Goal: Task Accomplishment & Management: Manage account settings

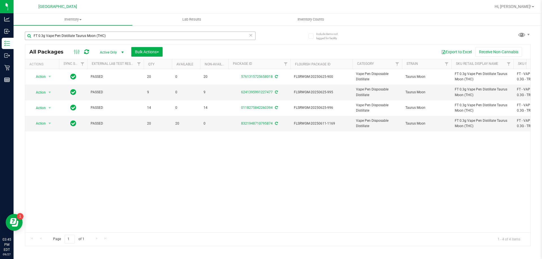
click at [102, 33] on input "FT 0.3g Vape Pen Distillate Taurus Moon (THC)" at bounding box center [140, 36] width 230 height 8
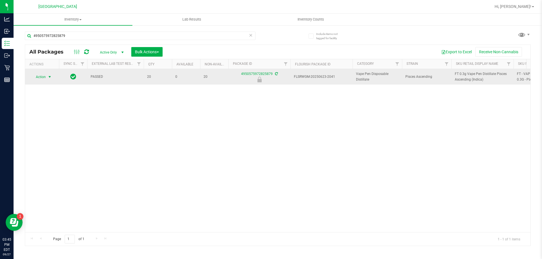
type input "4950575972825879"
click at [43, 78] on span "Action" at bounding box center [38, 77] width 15 height 8
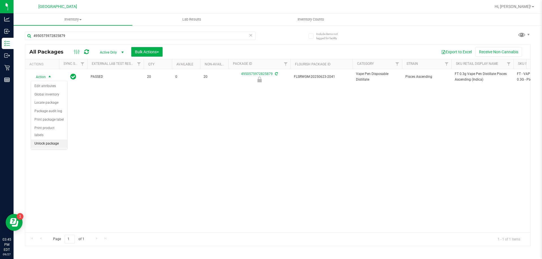
click at [61, 140] on li "Unlock package" at bounding box center [49, 144] width 36 height 8
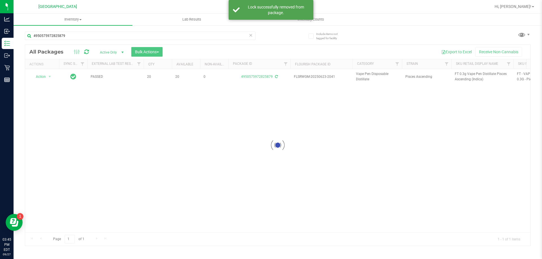
click at [463, 73] on div at bounding box center [277, 145] width 505 height 201
click at [463, 73] on span "FT 0.3g Vape Pen Distillate Pisces Ascending (Indica)" at bounding box center [481, 76] width 55 height 11
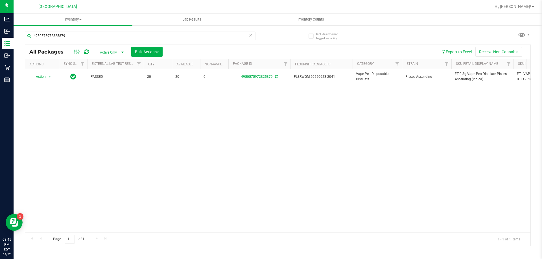
click at [216, 41] on div "4950575972825879" at bounding box center [140, 38] width 230 height 13
click at [214, 36] on input "4950575972825879" at bounding box center [140, 36] width 230 height 8
paste input "FT 0.3g Vape Pen Distillate Pisces Ascending (Indica)"
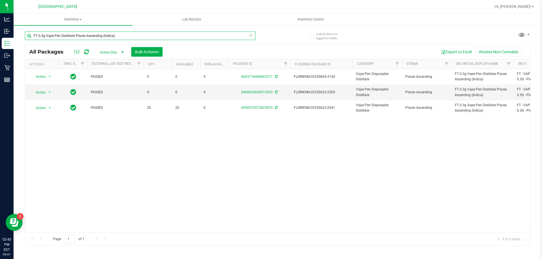
click at [242, 33] on input "FT 0.3g Vape Pen Distillate Pisces Ascending (Indica)" at bounding box center [140, 36] width 230 height 8
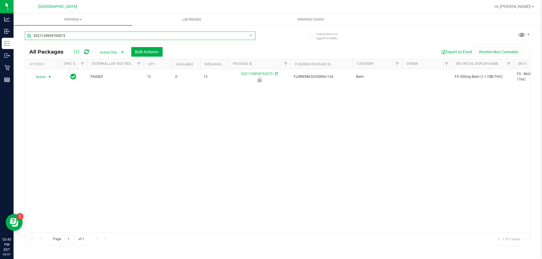
type input "5321129839765073"
click at [44, 78] on span "Action" at bounding box center [38, 77] width 15 height 8
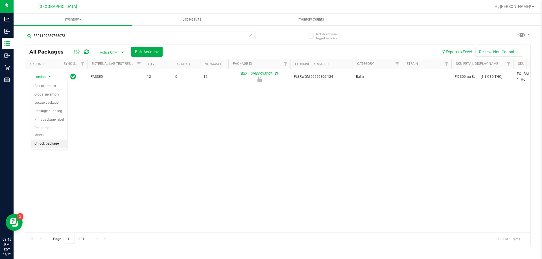
click at [42, 140] on li "Unlock package" at bounding box center [49, 144] width 36 height 8
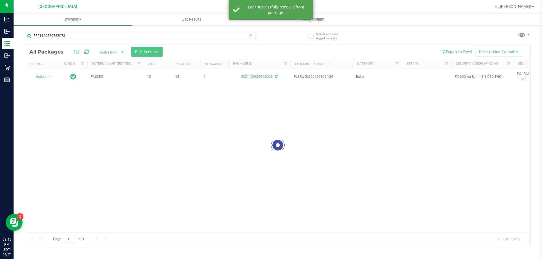
click at [468, 78] on div at bounding box center [277, 145] width 505 height 201
click at [468, 76] on span "FX 300mg Balm (1:1 CBD:THC)" at bounding box center [481, 76] width 55 height 5
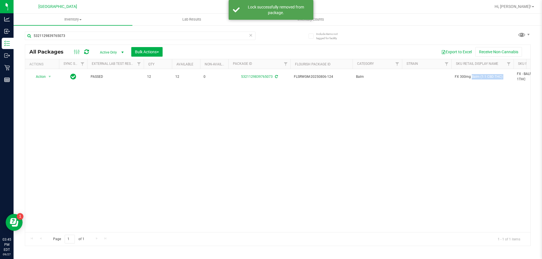
click at [468, 76] on span "FX 300mg Balm (1:1 CBD:THC)" at bounding box center [481, 76] width 55 height 5
copy tr "FX 300mg Balm (1:1 CBD:THC)"
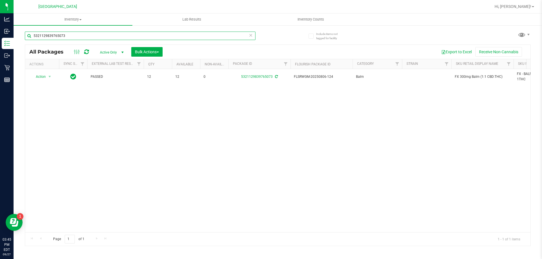
click at [227, 36] on input "5321129839765073" at bounding box center [140, 36] width 230 height 8
paste input "FX 300mg Balm (1:1 CBD:THC)"
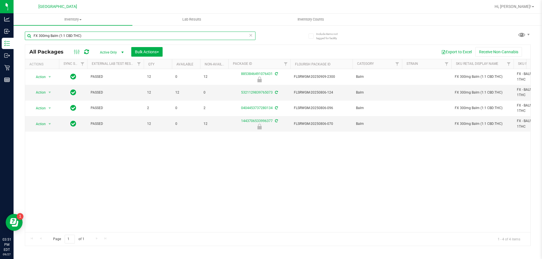
click at [227, 36] on input "FX 300mg Balm (1:1 CBD:THC)" at bounding box center [140, 36] width 230 height 8
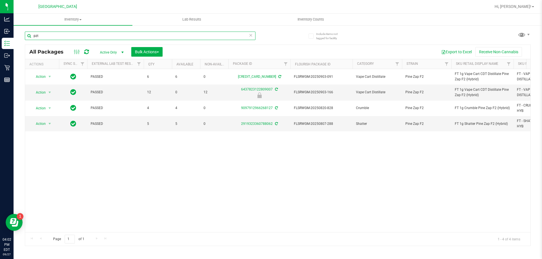
click at [223, 35] on input "pzt" at bounding box center [140, 36] width 230 height 8
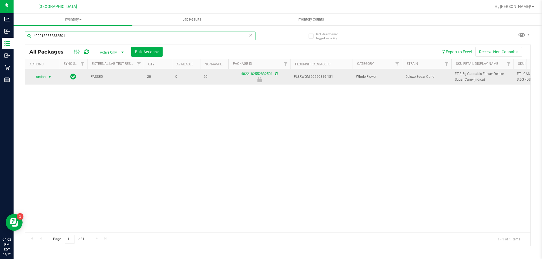
type input "4022182552832501"
click at [37, 76] on span "Action" at bounding box center [38, 77] width 15 height 8
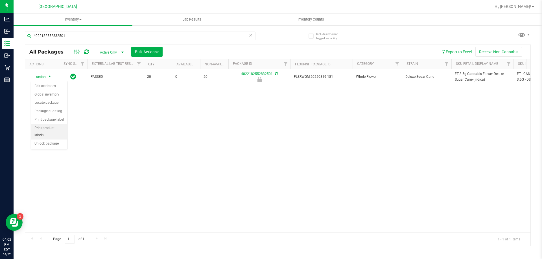
click at [43, 129] on li "Print product labels" at bounding box center [49, 132] width 36 height 16
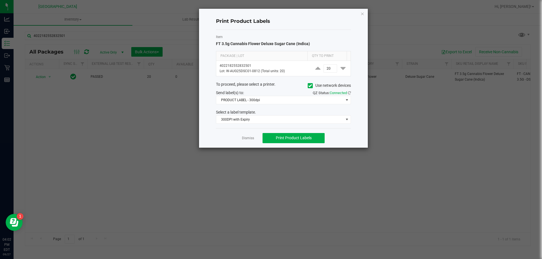
click at [240, 137] on div "Dismiss Print Product Labels" at bounding box center [283, 137] width 135 height 19
click at [245, 138] on link "Dismiss" at bounding box center [248, 138] width 12 height 5
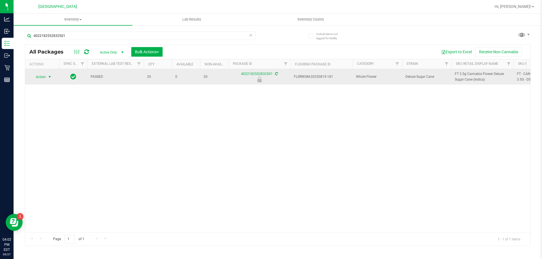
click at [49, 78] on span "select" at bounding box center [49, 77] width 5 height 5
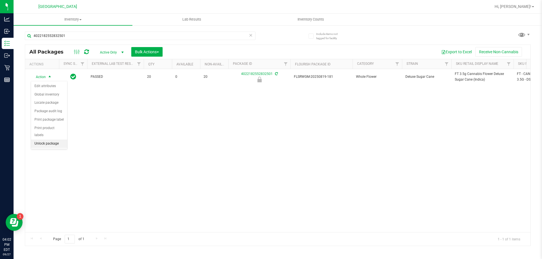
click at [43, 140] on li "Unlock package" at bounding box center [49, 144] width 36 height 8
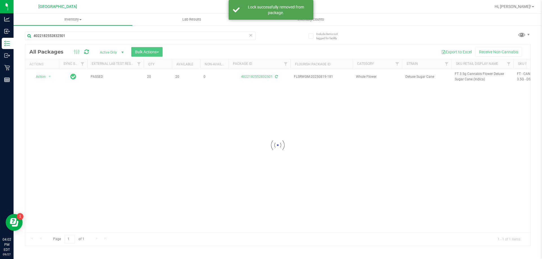
click at [474, 79] on div at bounding box center [277, 145] width 505 height 201
click at [474, 74] on span "FT 3.5g Cannabis Flower Deluxe Sugar Cane (Indica)" at bounding box center [481, 76] width 55 height 11
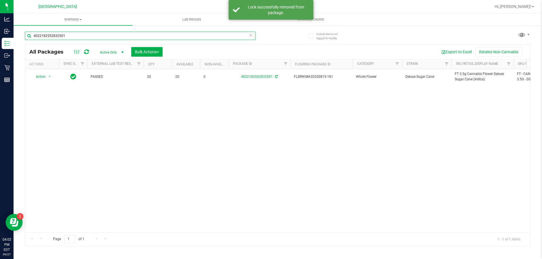
click at [229, 38] on input "4022182552832501" at bounding box center [140, 36] width 230 height 8
paste input "FT 3.5g Cannabis Flower Deluxe Sugar Cane (Indica)"
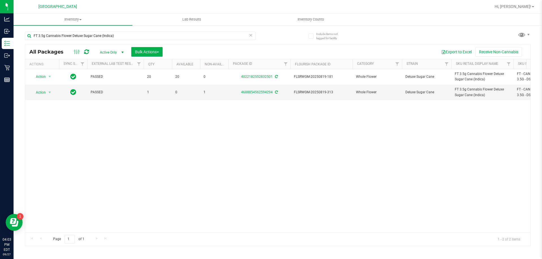
click at [221, 30] on div "FT 3.5g Cannabis Flower Deluxe Sugar Cane (Indica)" at bounding box center [151, 36] width 253 height 18
click at [222, 32] on input "FT 3.5g Cannabis Flower Deluxe Sugar Cane (Indica)" at bounding box center [140, 36] width 230 height 8
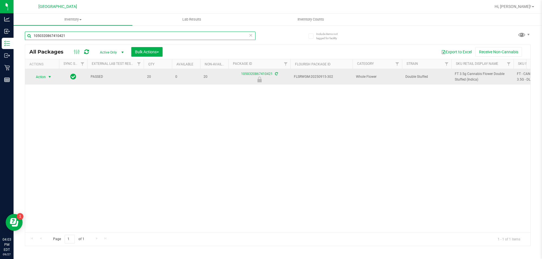
type input "1050320867410421"
click at [41, 78] on span "Action" at bounding box center [38, 77] width 15 height 8
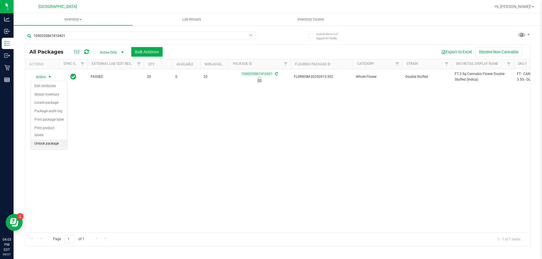
click at [34, 140] on li "Unlock package" at bounding box center [49, 144] width 36 height 8
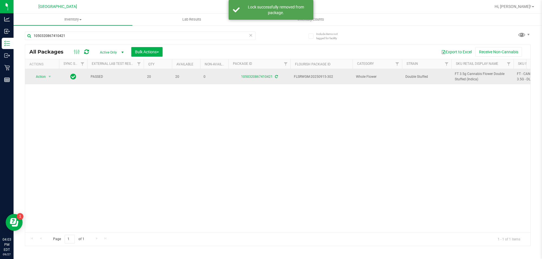
click at [461, 76] on span "FT 3.5g Cannabis Flower Double Stuffed (Indica)" at bounding box center [481, 76] width 55 height 11
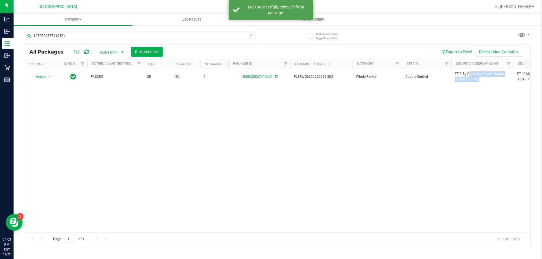
copy tr "FT 3.5g Cannabis Flower Double Stuffed (Indica)"
click at [213, 33] on input "1050320867410421" at bounding box center [140, 36] width 230 height 8
paste input "FT 3.5g Cannabis Flower Double Stuffed (Indica)"
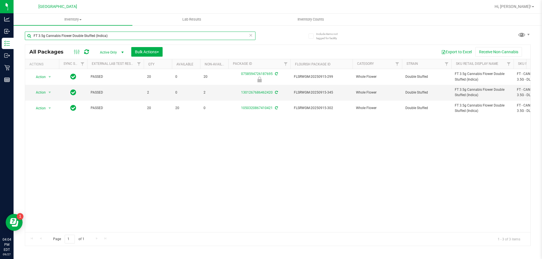
click at [215, 34] on input "FT 3.5g Cannabis Flower Double Stuffed (Indica)" at bounding box center [140, 36] width 230 height 8
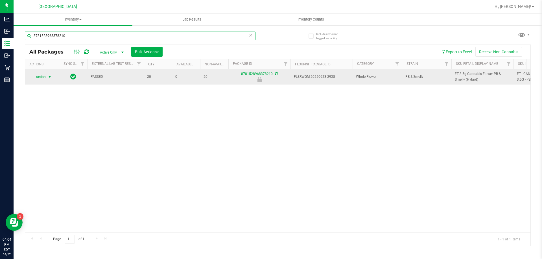
type input "8781528968378210"
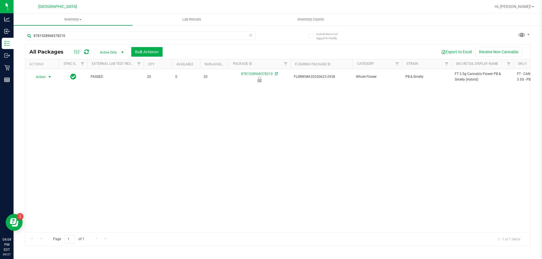
drag, startPoint x: 46, startPoint y: 79, endPoint x: 46, endPoint y: 83, distance: 3.7
click at [46, 79] on span "select" at bounding box center [49, 77] width 7 height 8
click at [48, 140] on li "Unlock package" at bounding box center [49, 144] width 36 height 8
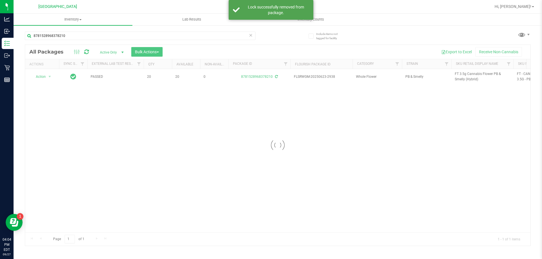
click at [472, 76] on div at bounding box center [277, 145] width 505 height 201
click at [471, 74] on div at bounding box center [277, 145] width 505 height 201
click at [471, 74] on span "FT 3.5g Cannabis Flower PB & Smelly (Hybrid)" at bounding box center [481, 76] width 55 height 11
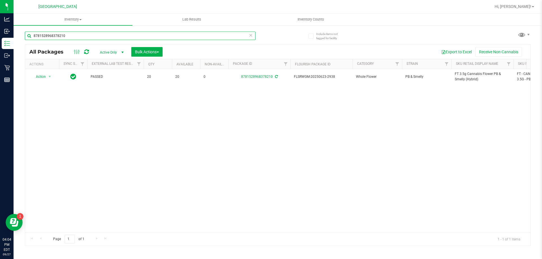
click at [221, 35] on input "8781528968378210" at bounding box center [140, 36] width 230 height 8
paste input "FT 3.5g Cannabis Flower PB & Smelly (Hybrid)"
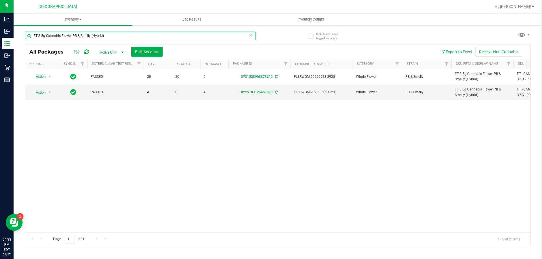
click at [197, 36] on input "FT 3.5g Cannabis Flower PB & Smelly (Hybrid)" at bounding box center [140, 36] width 230 height 8
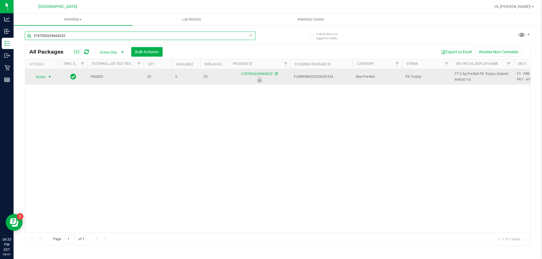
type input "3187002639664232"
click at [39, 78] on span "Action" at bounding box center [38, 77] width 15 height 8
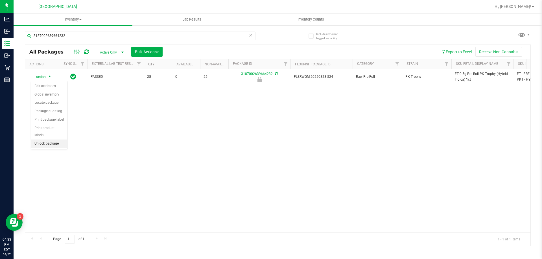
click at [52, 140] on li "Unlock package" at bounding box center [49, 144] width 36 height 8
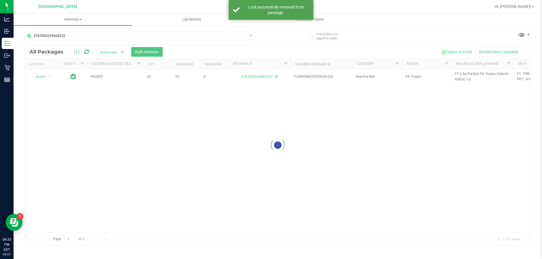
click at [458, 78] on div at bounding box center [277, 145] width 505 height 201
click at [458, 78] on span "FT 0.5g Pre-Roll PK Trophy (Hybrid-Indica) 1ct" at bounding box center [481, 76] width 55 height 11
copy tr "FT 0.5g Pre-Roll PK Trophy (Hybrid-Indica) 1ct"
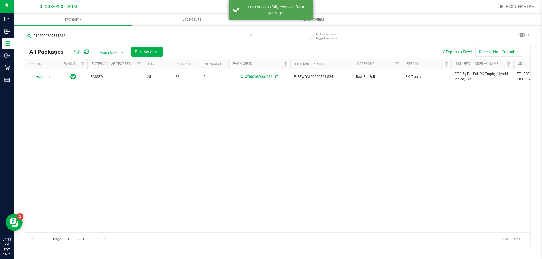
click at [220, 34] on input "3187002639664232" at bounding box center [140, 36] width 230 height 8
paste input "FT 0.5g Pre-Roll PK Trophy (Hybrid-Indica) 1ct"
click at [220, 34] on input "3187002639664232" at bounding box center [140, 36] width 230 height 8
type input "FT 0.5g Pre-Roll PK Trophy (Hybrid-Indica) 1ct"
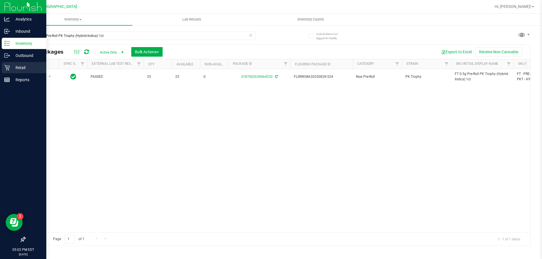
click at [10, 64] on div "Retail" at bounding box center [24, 67] width 45 height 11
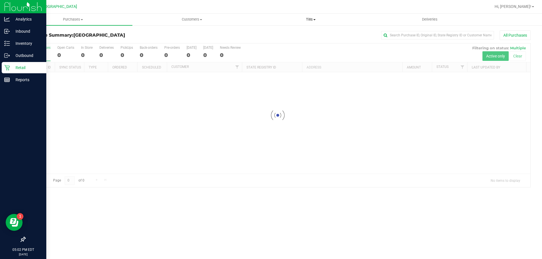
click at [312, 19] on span "Tills" at bounding box center [310, 19] width 118 height 5
click at [292, 36] on li "Manage tills" at bounding box center [310, 34] width 119 height 7
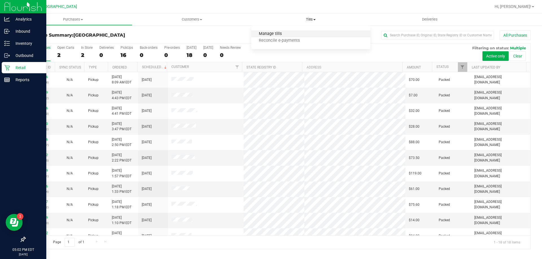
click at [272, 32] on span "Manage tills" at bounding box center [270, 34] width 38 height 5
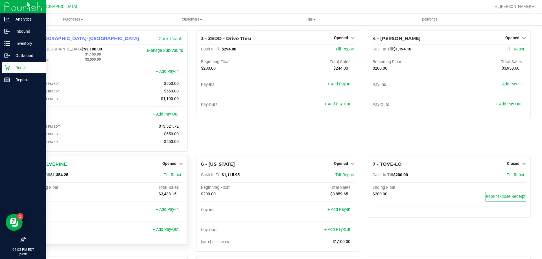
click at [171, 232] on link "+ Add Pay-Out" at bounding box center [166, 229] width 26 height 5
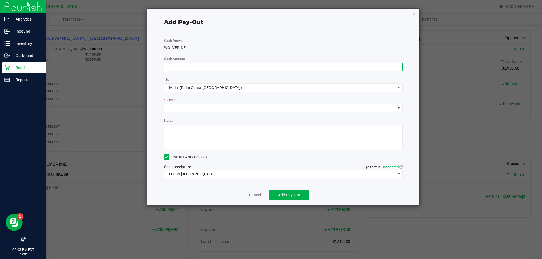
click at [188, 68] on input at bounding box center [283, 67] width 238 height 8
type input "$1,060.00"
click at [173, 111] on span at bounding box center [279, 108] width 231 height 8
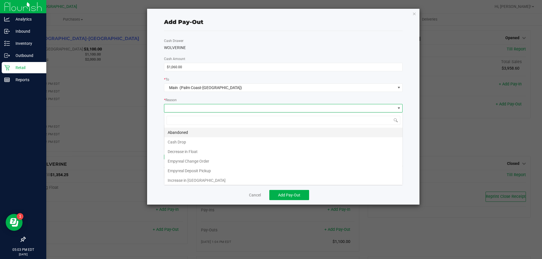
scroll to position [8, 238]
click at [180, 142] on li "Cash Drop" at bounding box center [283, 142] width 238 height 10
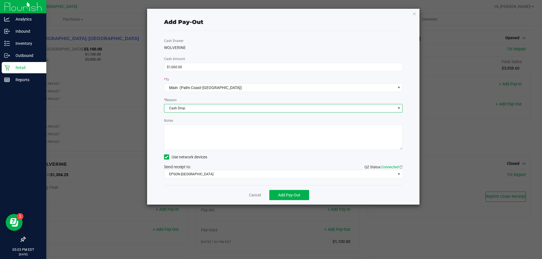
click at [180, 142] on textarea "Notes" at bounding box center [283, 137] width 239 height 25
type textarea "LA"
click at [281, 193] on span "Add Pay-Out" at bounding box center [289, 195] width 22 height 5
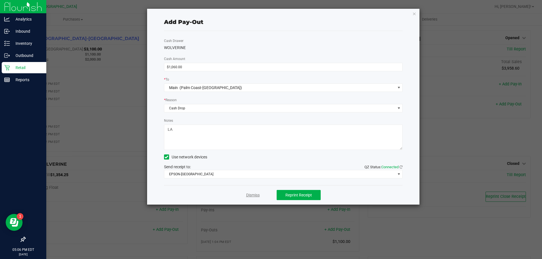
click at [256, 197] on link "Dismiss" at bounding box center [253, 195] width 14 height 6
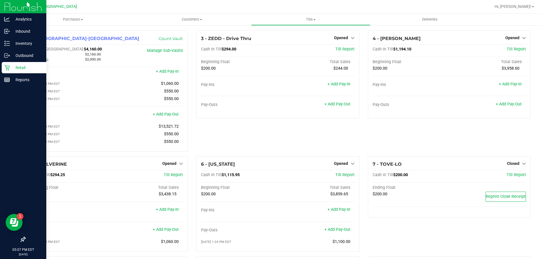
click at [215, 146] on div "3 - ZEDD - Drive Thru Opened Close Till Cash In Till $294.00 Till Report Beginn…" at bounding box center [277, 93] width 171 height 126
click at [505, 105] on link "+ Add Pay-Out" at bounding box center [508, 104] width 26 height 5
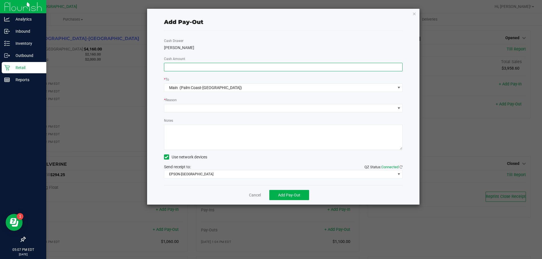
click at [202, 67] on input at bounding box center [283, 67] width 238 height 8
type input "$960.00"
click at [176, 105] on span at bounding box center [279, 108] width 231 height 8
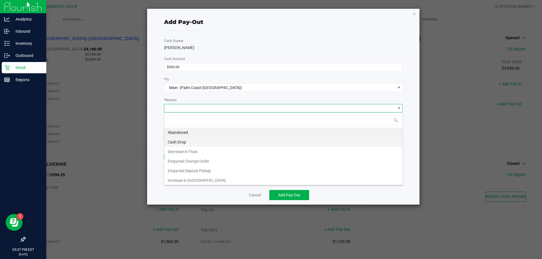
click at [178, 142] on li "Cash Drop" at bounding box center [283, 142] width 238 height 10
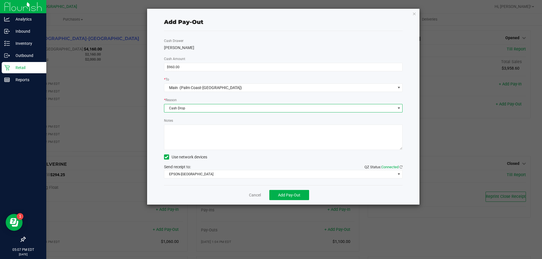
click at [178, 142] on textarea "Notes" at bounding box center [283, 137] width 239 height 25
type textarea "LA"
click at [294, 199] on button "Add Pay-Out" at bounding box center [289, 195] width 40 height 10
click at [245, 196] on div "Dismiss Reprint Receipt" at bounding box center [283, 194] width 239 height 19
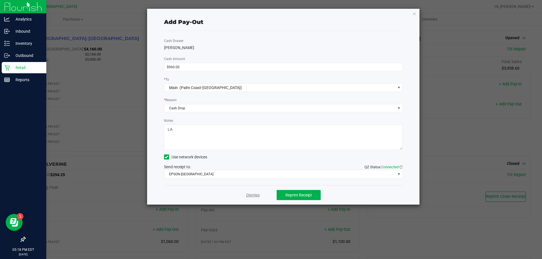
click at [247, 196] on link "Dismiss" at bounding box center [253, 195] width 14 height 6
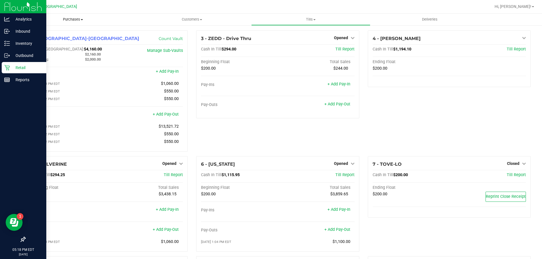
click at [70, 17] on span "Purchases" at bounding box center [73, 19] width 119 height 5
click at [61, 40] on li "Fulfillment" at bounding box center [73, 41] width 119 height 7
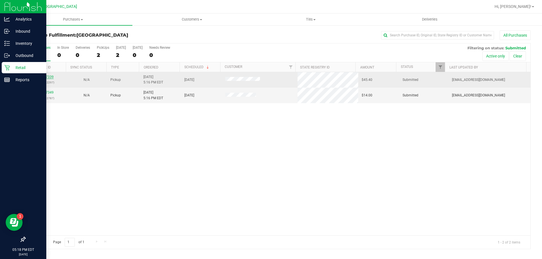
click at [52, 77] on link "12017339" at bounding box center [46, 77] width 16 height 4
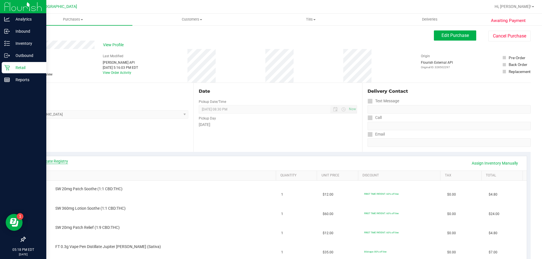
click at [53, 160] on link "View State Registry" at bounding box center [51, 162] width 34 height 6
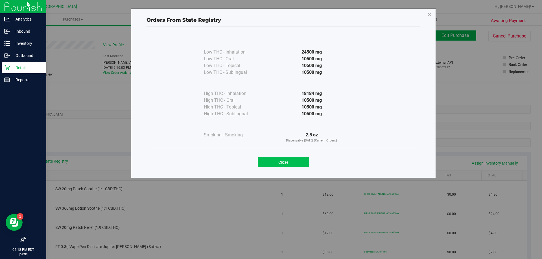
click at [276, 161] on button "Close" at bounding box center [283, 162] width 51 height 10
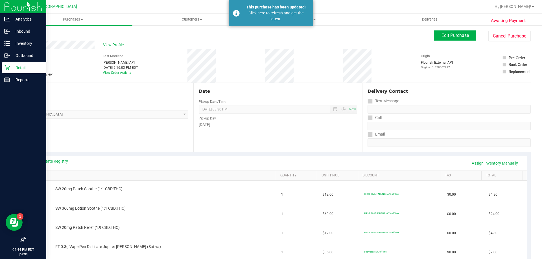
click at [9, 69] on icon at bounding box center [7, 68] width 6 height 6
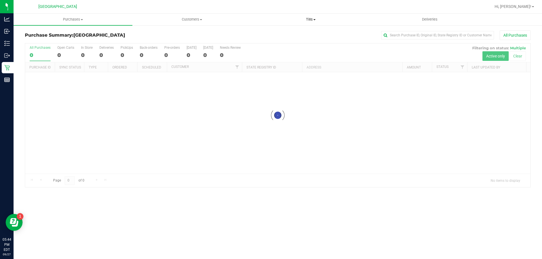
click at [311, 19] on span "Tills" at bounding box center [310, 19] width 118 height 5
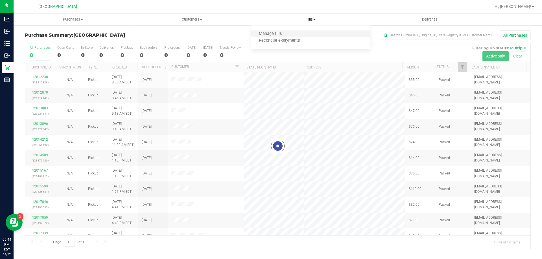
click at [297, 36] on li "Manage tills" at bounding box center [310, 34] width 119 height 7
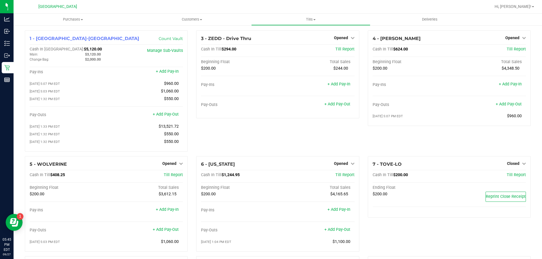
drag, startPoint x: 205, startPoint y: 139, endPoint x: 209, endPoint y: 129, distance: 10.2
click at [205, 139] on div "3 - ZEDD - Drive Thru Opened Close Till Cash In Till $294.00 Till Report Beginn…" at bounding box center [277, 93] width 171 height 126
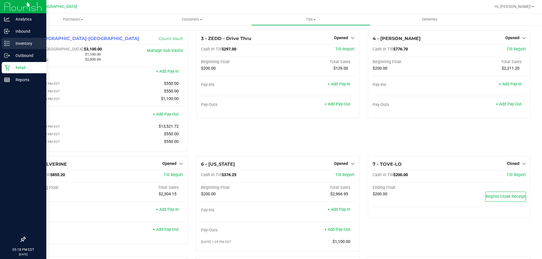
click at [9, 43] on icon at bounding box center [7, 44] width 6 height 6
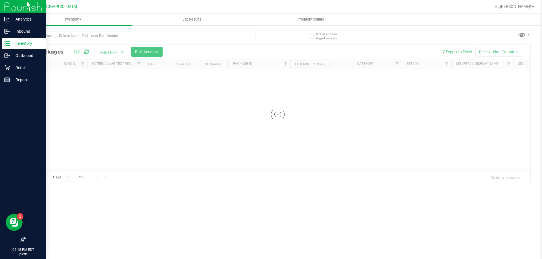
click at [59, 40] on div at bounding box center [140, 38] width 230 height 13
click at [61, 33] on input "text" at bounding box center [140, 36] width 230 height 8
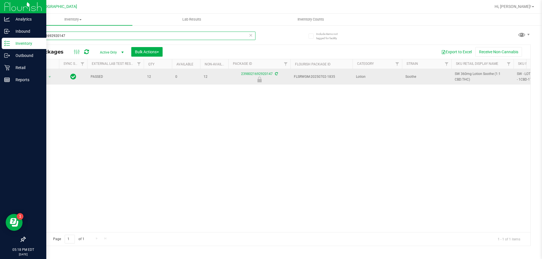
type input "2398021692920147"
click at [41, 76] on span "Action" at bounding box center [38, 77] width 15 height 8
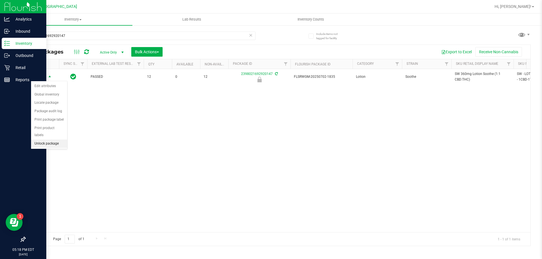
click at [47, 140] on li "Unlock package" at bounding box center [49, 144] width 36 height 8
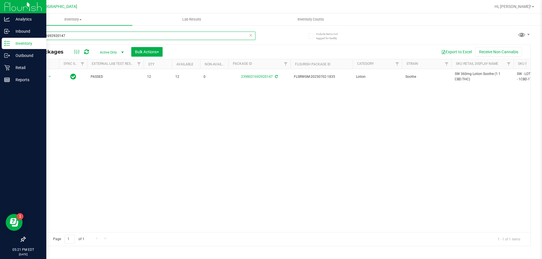
click at [105, 33] on input "2398021692920147" at bounding box center [140, 36] width 230 height 8
type input "8844289630534206"
click at [43, 77] on span "Action" at bounding box center [38, 77] width 15 height 8
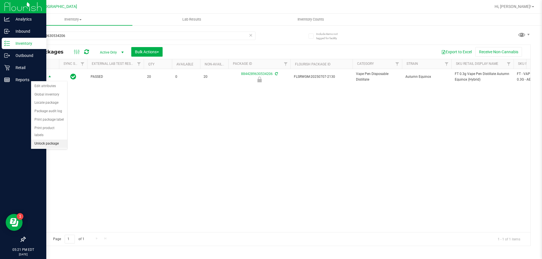
click at [38, 140] on li "Unlock package" at bounding box center [49, 144] width 36 height 8
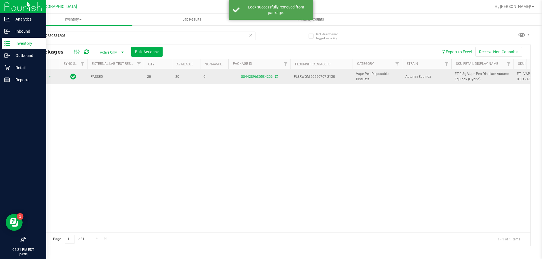
click at [468, 79] on span "FT 0.3g Vape Pen Distillate Autumn Equinox (Hybrid)" at bounding box center [481, 76] width 55 height 11
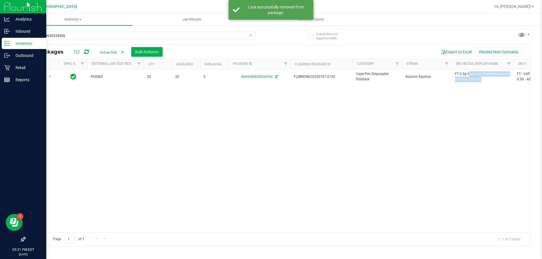
copy tr "FT 0.3g Vape Pen Distillate Autumn Equinox (Hybrid)"
click at [207, 36] on input "8844289630534206" at bounding box center [140, 36] width 230 height 8
paste input "FT 0.3g Vape Pen Distillate Autumn Equinox (Hybrid)"
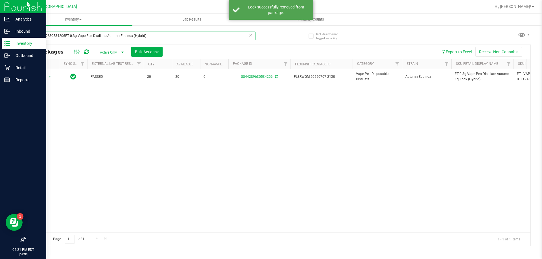
click at [207, 36] on input "8844289630534206FT 0.3g Vape Pen Distillate Autumn Equinox (Hybrid)" at bounding box center [140, 36] width 230 height 8
paste input "text"
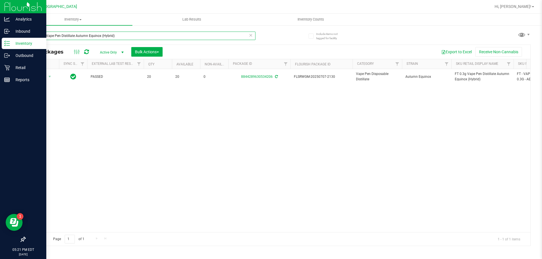
click at [210, 37] on input "FT 0.3g Vape Pen Distillate Autumn Equinox (Hybrid)" at bounding box center [140, 36] width 230 height 8
type input "3734666273750049"
click at [44, 77] on span "Action" at bounding box center [38, 77] width 15 height 8
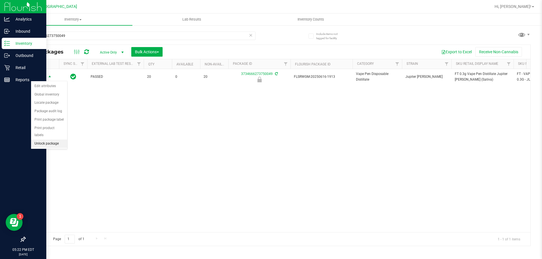
click at [43, 140] on li "Unlock package" at bounding box center [49, 144] width 36 height 8
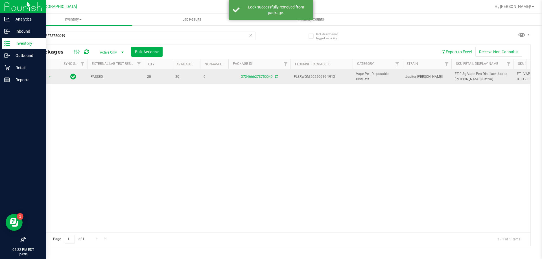
click at [464, 77] on span "FT 0.3g Vape Pen Distillate Jupiter Leo (Sativa)" at bounding box center [481, 76] width 55 height 11
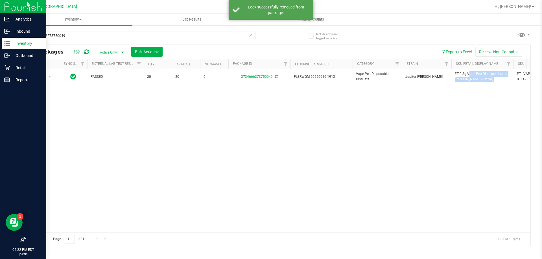
copy tr "FT 0.3g Vape Pen Distillate Jupiter Leo (Sativa)"
click at [196, 37] on input "3734666273750049" at bounding box center [140, 36] width 230 height 8
paste input "FT 0.3g Vape Pen Distillate Jupiter Leo (Sativa)"
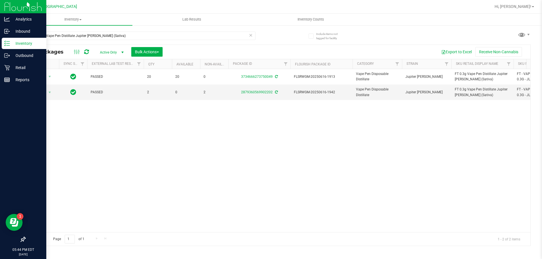
click at [246, 152] on div "Action Action Adjust qty Create package Edit attributes Global inventory Locate…" at bounding box center [277, 150] width 505 height 163
click at [72, 37] on input "FT 0.3g Vape Pen Distillate Jupiter Leo (Sativa)" at bounding box center [140, 36] width 230 height 8
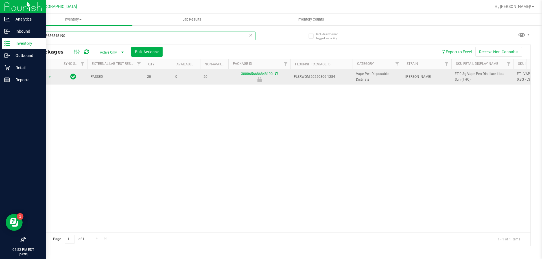
type input "3000656686848190"
click at [47, 79] on span "select" at bounding box center [49, 77] width 7 height 8
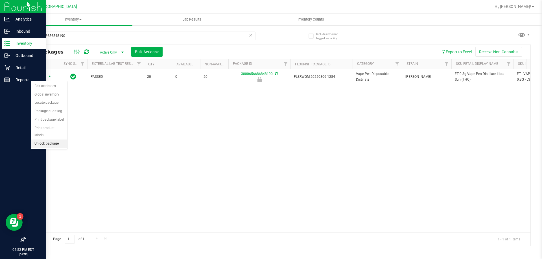
click at [47, 140] on li "Unlock package" at bounding box center [49, 144] width 36 height 8
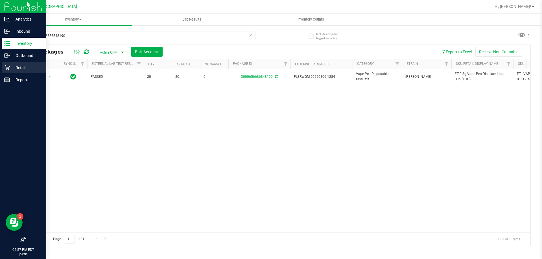
click at [7, 67] on icon at bounding box center [7, 68] width 6 height 6
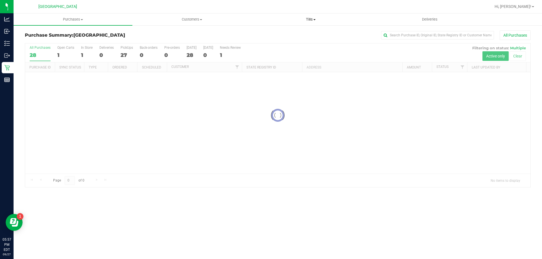
click at [307, 20] on span "Tills" at bounding box center [310, 19] width 118 height 5
click at [291, 33] on li "Manage tills" at bounding box center [310, 34] width 119 height 7
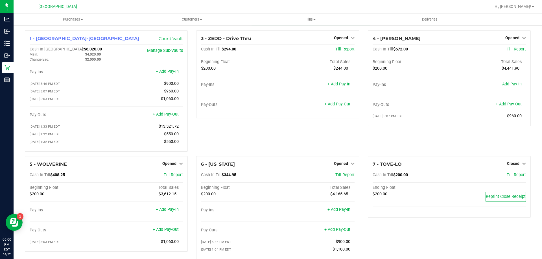
click at [223, 127] on div "3 - ZEDD - Drive Thru Opened Close Till Cash In Till $294.00 Till Report Beginn…" at bounding box center [277, 93] width 171 height 126
click at [339, 37] on span "Opened" at bounding box center [341, 38] width 14 height 5
click at [339, 51] on link "Close Till" at bounding box center [341, 49] width 15 height 5
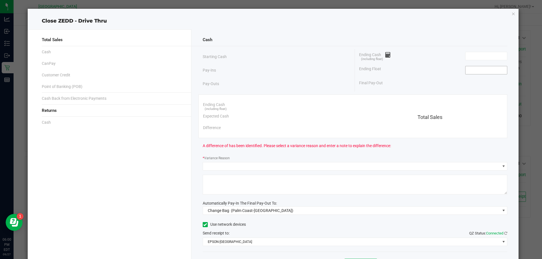
click at [485, 71] on input at bounding box center [485, 70] width 41 height 8
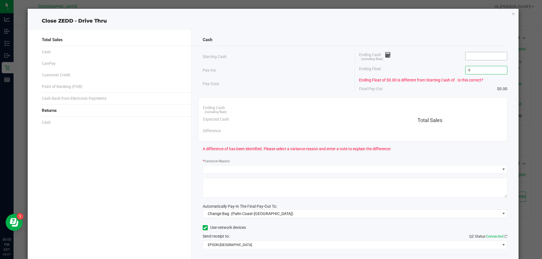
type input "$0.00"
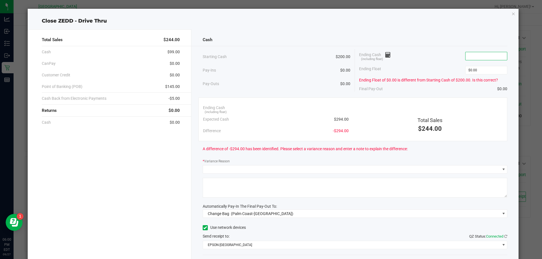
click at [482, 58] on input at bounding box center [485, 56] width 41 height 8
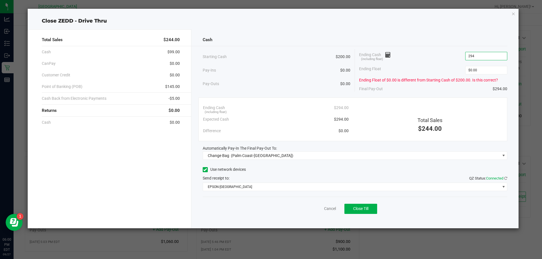
type input "$294.00"
click at [439, 68] on div "Ending Float $0.00" at bounding box center [433, 70] width 148 height 14
click at [242, 157] on span "(Palm Coast-[GEOGRAPHIC_DATA])" at bounding box center [262, 155] width 62 height 5
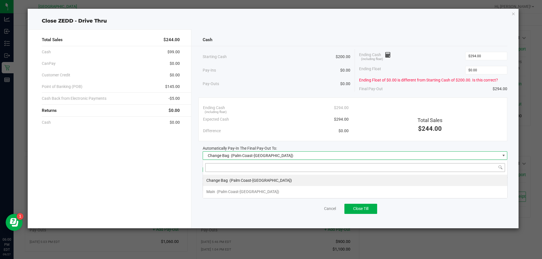
scroll to position [8, 304]
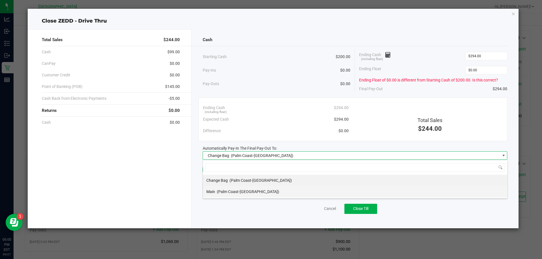
click at [220, 190] on span "(Palm Coast-[GEOGRAPHIC_DATA])" at bounding box center [248, 192] width 62 height 5
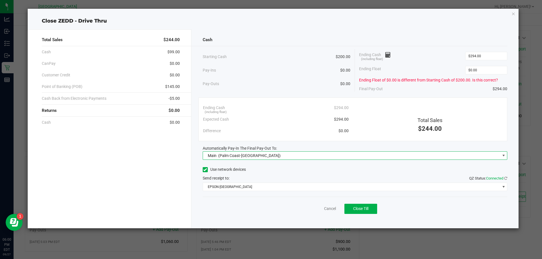
click at [222, 210] on div "Cancel Close Till" at bounding box center [355, 208] width 305 height 22
click at [166, 182] on div "Total Sales $244.00 Cash $99.00 CanPay $0.00 Customer Credit $0.00 Point of Ban…" at bounding box center [110, 128] width 164 height 199
click at [480, 69] on input "0" at bounding box center [485, 70] width 41 height 8
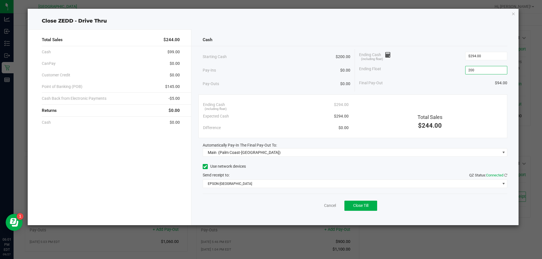
type input "$200.00"
click at [428, 86] on div "Final Pay-Out $94.00" at bounding box center [433, 83] width 148 height 12
click at [362, 205] on span "Close Till" at bounding box center [360, 205] width 15 height 5
click at [311, 206] on link "Dismiss" at bounding box center [318, 206] width 14 height 6
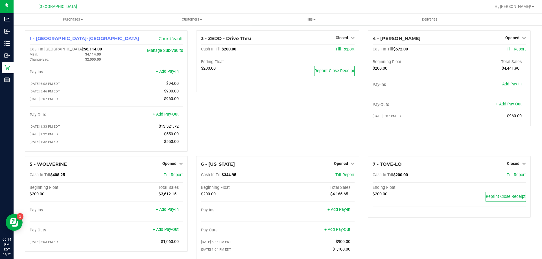
click at [228, 113] on div "3 - ZEDD - Drive Thru Closed Open Till Cash In Till $200.00 Till Report Ending …" at bounding box center [277, 93] width 171 height 126
click at [243, 124] on div "3 - ZEDD - Drive Thru Closed Open Till Cash In Till $200.00 Till Report Ending …" at bounding box center [277, 93] width 171 height 126
click at [337, 231] on link "+ Add Pay-Out" at bounding box center [337, 229] width 26 height 5
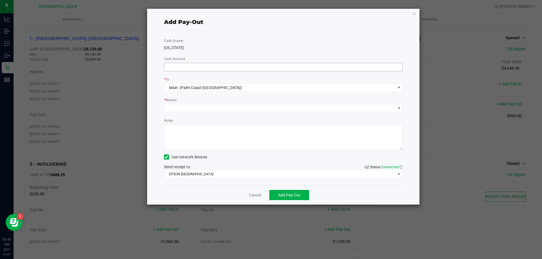
click at [214, 68] on input at bounding box center [283, 67] width 238 height 8
type input "$900.00"
click at [209, 108] on span at bounding box center [279, 108] width 231 height 8
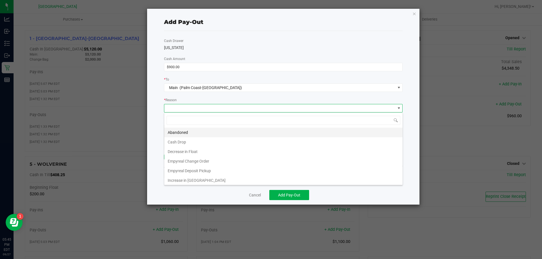
scroll to position [8, 238]
click at [188, 141] on li "Cash Drop" at bounding box center [283, 142] width 238 height 10
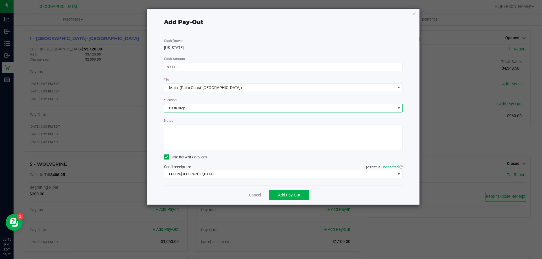
click at [188, 139] on textarea "Notes" at bounding box center [283, 137] width 239 height 25
type textarea "LA"
click at [281, 193] on span "Add Pay-Out" at bounding box center [289, 195] width 22 height 5
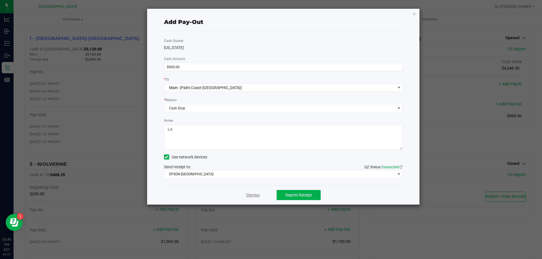
click at [252, 196] on link "Dismiss" at bounding box center [253, 195] width 14 height 6
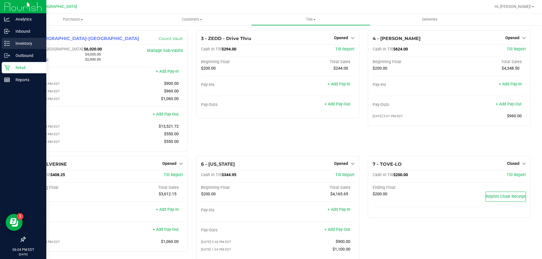
click at [17, 41] on p "Inventory" at bounding box center [27, 43] width 34 height 7
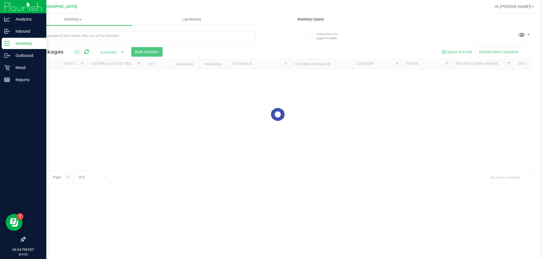
click at [305, 17] on uib-tab-heading "Inventory Counts" at bounding box center [310, 19] width 118 height 11
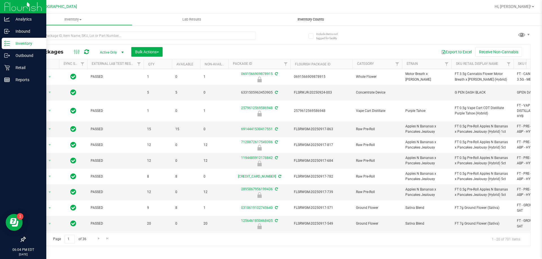
click at [305, 19] on span "Inventory Counts" at bounding box center [311, 19] width 42 height 5
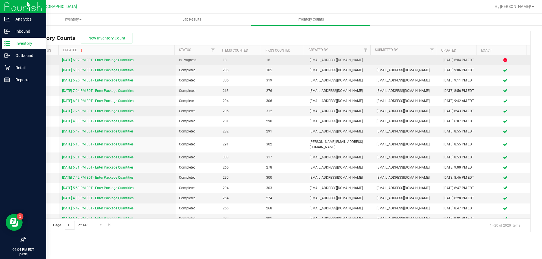
click at [104, 58] on link "[DATE] 6:02 PM EDT - Enter Package Quantities" at bounding box center [97, 60] width 71 height 4
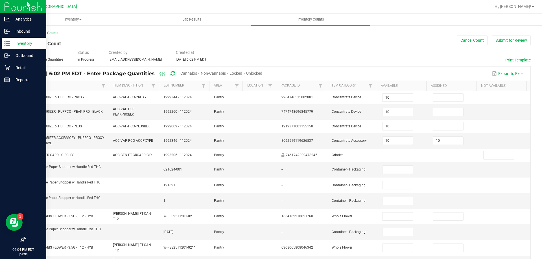
click at [197, 72] on span "Cannabis" at bounding box center [188, 73] width 17 height 5
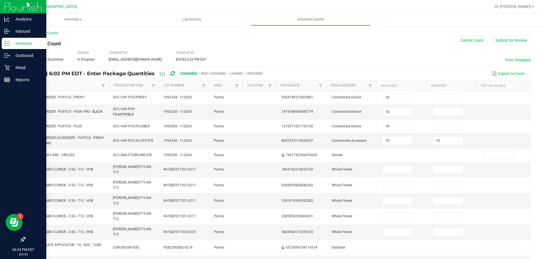
click at [262, 72] on span "Unlocked" at bounding box center [254, 73] width 16 height 5
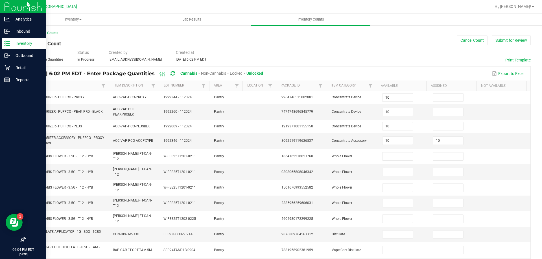
click at [36, 85] on link "Item" at bounding box center [65, 85] width 70 height 5
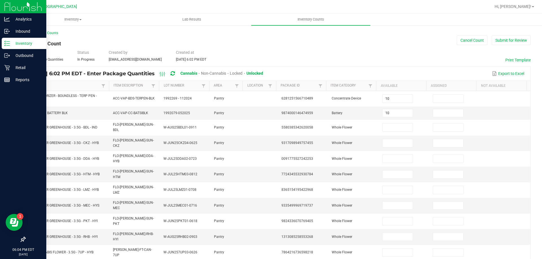
click at [36, 85] on link "Item" at bounding box center [65, 85] width 70 height 5
type input "0"
type input "5"
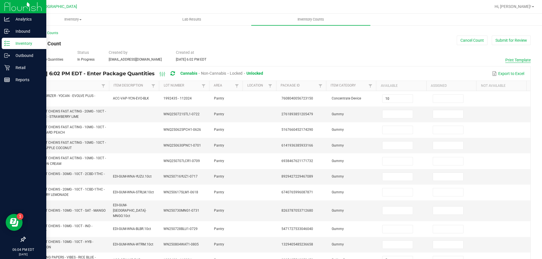
click at [505, 59] on button "Print Template" at bounding box center [517, 60] width 25 height 6
click at [240, 39] on div "< All Inventory Counts Inventory Count Cancel Count Submit for Review Type Ente…" at bounding box center [277, 225] width 505 height 391
click at [8, 43] on icon at bounding box center [7, 44] width 6 height 6
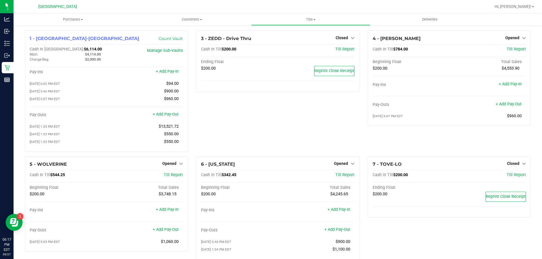
click at [221, 129] on div "3 - ZEDD - Drive Thru Closed Open Till Cash In Till $200.00 Till Report Ending …" at bounding box center [277, 93] width 171 height 126
click at [334, 165] on span "Opened" at bounding box center [341, 163] width 14 height 5
click at [337, 176] on link "Close Till" at bounding box center [341, 175] width 15 height 5
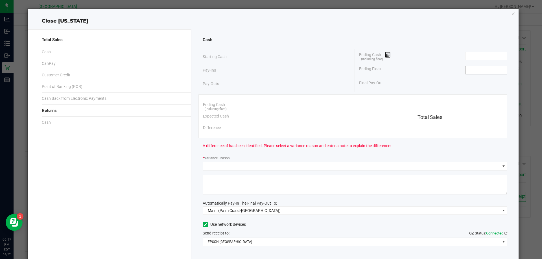
click at [472, 71] on input at bounding box center [485, 70] width 41 height 8
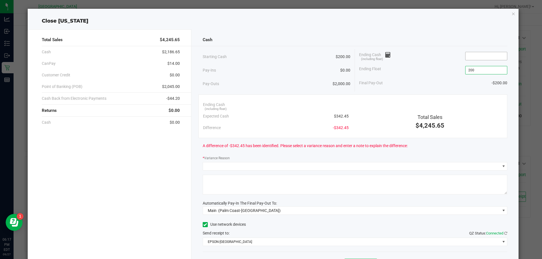
type input "$200.00"
click at [472, 58] on input at bounding box center [485, 56] width 41 height 8
drag, startPoint x: 247, startPoint y: 88, endPoint x: 247, endPoint y: 103, distance: 14.7
click at [247, 88] on div "Pay-Outs $2,000.00" at bounding box center [277, 84] width 148 height 16
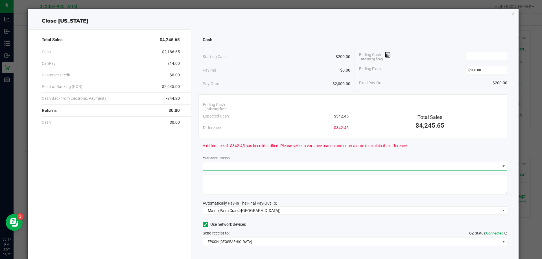
click at [244, 166] on span at bounding box center [351, 166] width 297 height 8
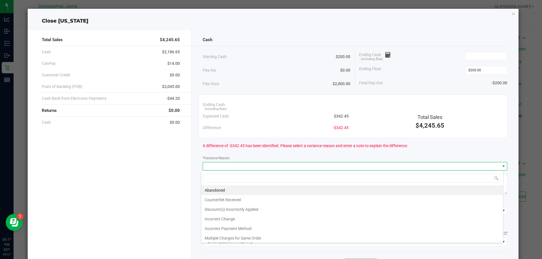
scroll to position [8, 302]
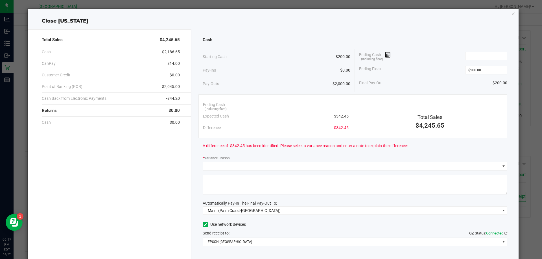
click at [245, 156] on div "* Variance Reason" at bounding box center [355, 158] width 305 height 7
click at [227, 194] on textarea at bounding box center [355, 185] width 305 height 20
click at [477, 57] on input at bounding box center [485, 56] width 41 height 8
type input "$341.25"
click at [446, 65] on div "Ending Float $200.00" at bounding box center [433, 70] width 148 height 14
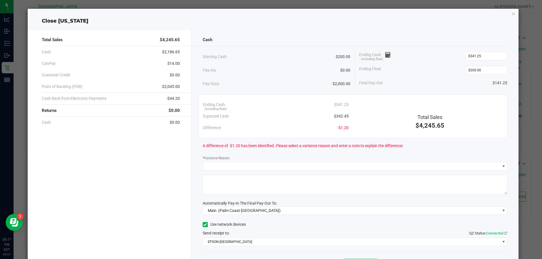
click at [146, 202] on div "Total Sales $4,245.65 Cash $2,186.65 CanPay $14.00 Customer Credit $0.00 Point …" at bounding box center [110, 156] width 164 height 254
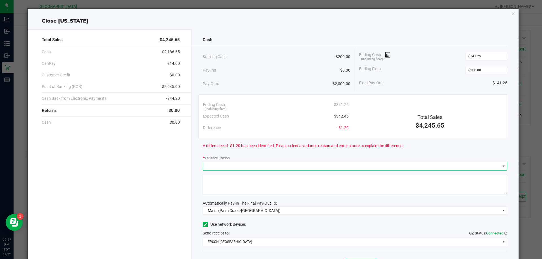
click at [231, 168] on span at bounding box center [351, 166] width 297 height 8
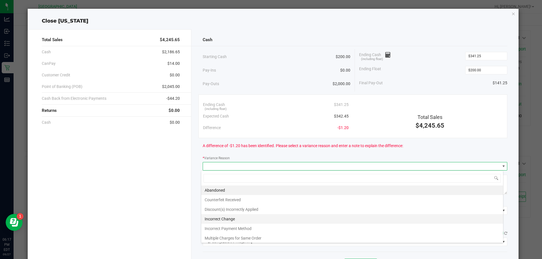
click at [227, 219] on li "Incorrect Change" at bounding box center [352, 219] width 302 height 10
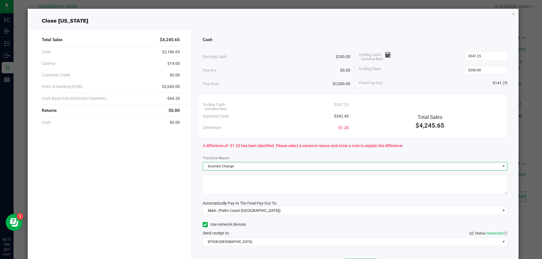
click at [226, 186] on textarea at bounding box center [355, 185] width 305 height 20
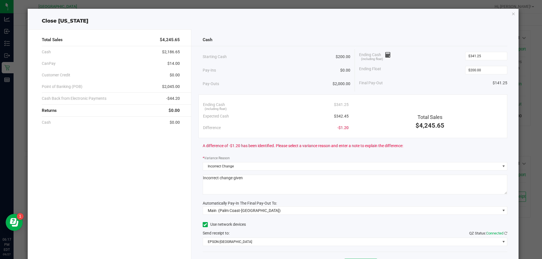
type textarea "Incorrect change given"
click at [239, 198] on div "Cash Starting Cash $200.00 Pay-Ins $0.00 Pay-Outs $2,000.00 Ending Cash (includ…" at bounding box center [354, 156] width 327 height 254
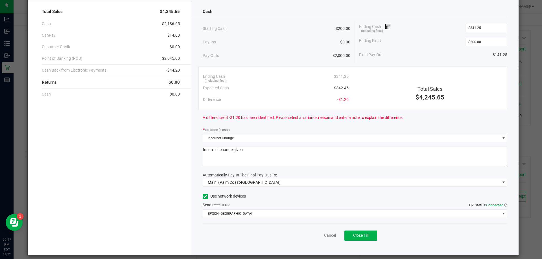
scroll to position [33, 0]
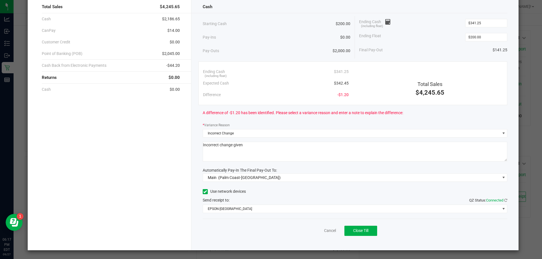
click at [227, 121] on div "Cash Starting Cash $200.00 Pay-Ins $0.00 Pay-Outs $2,000.00 Ending Cash (includ…" at bounding box center [354, 123] width 327 height 254
click at [353, 230] on span "Close Till" at bounding box center [360, 230] width 15 height 5
